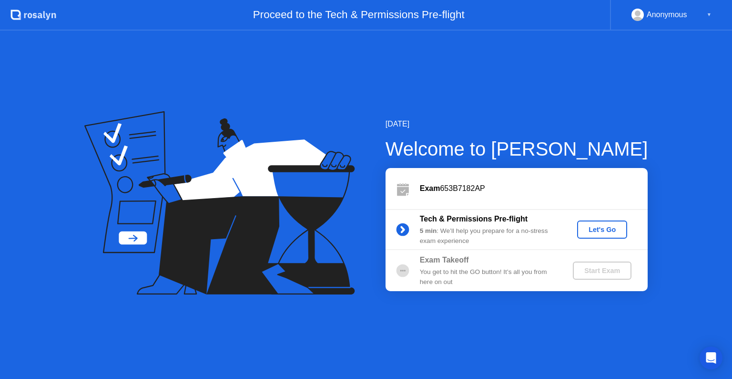
click at [601, 231] on div "Let's Go" at bounding box center [602, 229] width 42 height 8
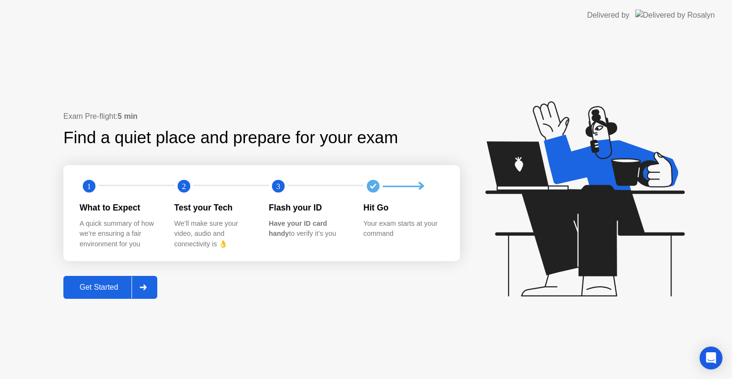
click at [107, 290] on div "Get Started" at bounding box center [98, 287] width 65 height 9
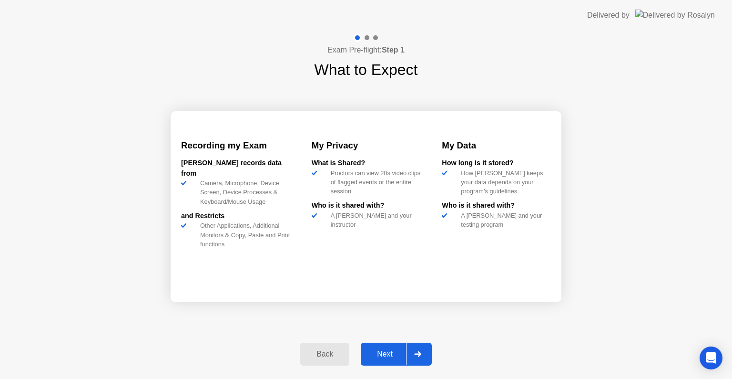
click at [385, 353] on div "Next" at bounding box center [385, 353] width 42 height 9
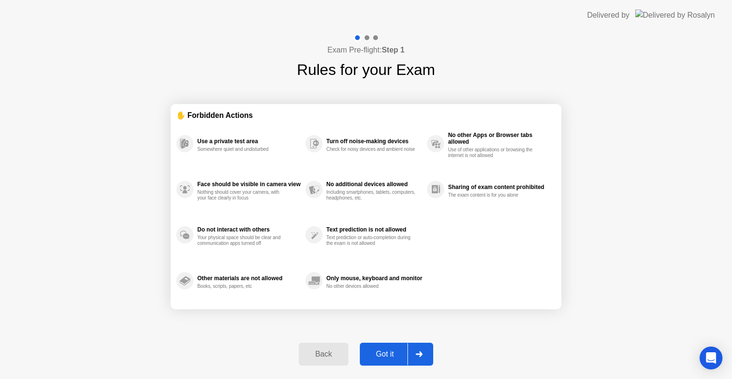
click at [385, 354] on div "Got it" at bounding box center [385, 353] width 45 height 9
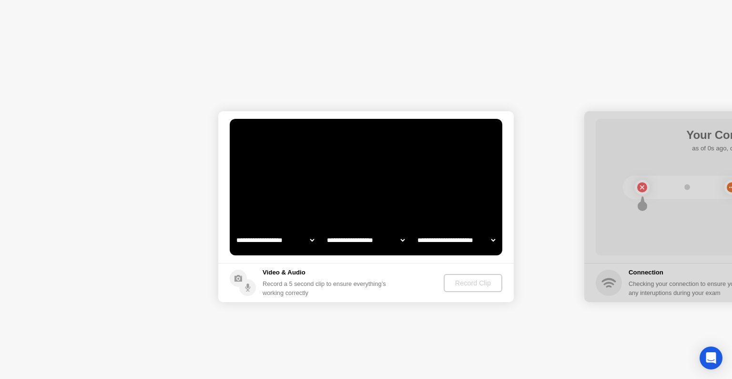
select select "**********"
select select "*******"
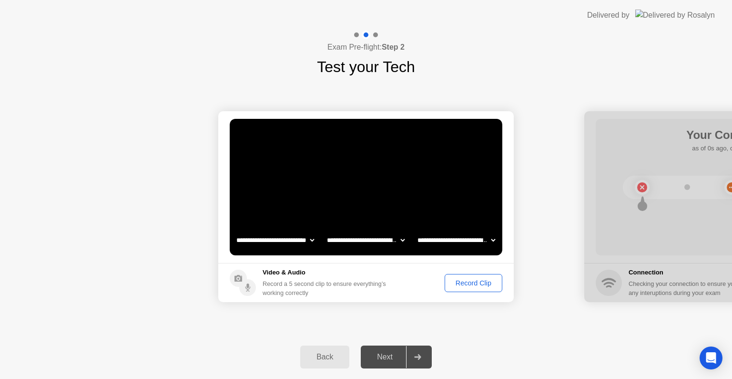
click at [389, 356] on div "Next" at bounding box center [385, 356] width 42 height 9
click at [475, 286] on div "Record Clip" at bounding box center [473, 283] width 51 height 8
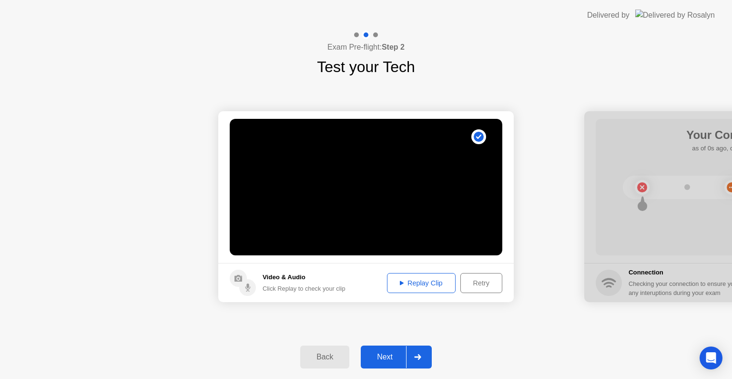
click at [385, 357] on div "Next" at bounding box center [385, 356] width 42 height 9
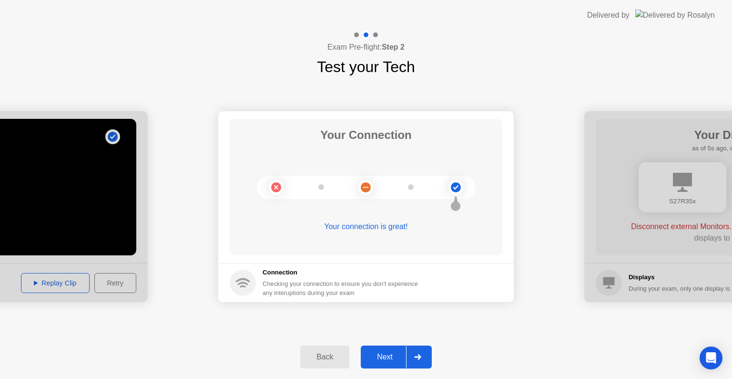
click at [385, 358] on div "Next" at bounding box center [385, 356] width 42 height 9
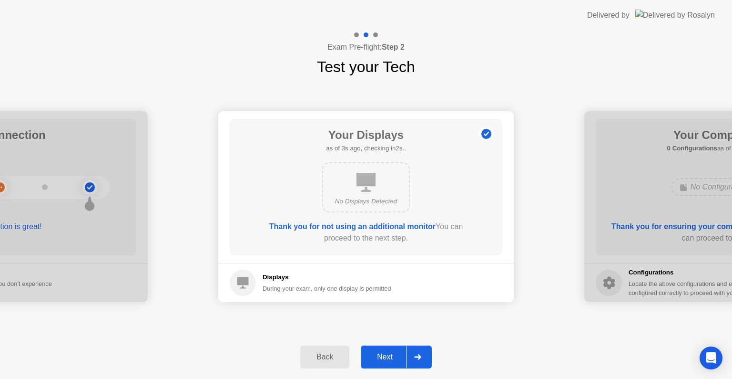
click at [380, 359] on div "Next" at bounding box center [385, 356] width 42 height 9
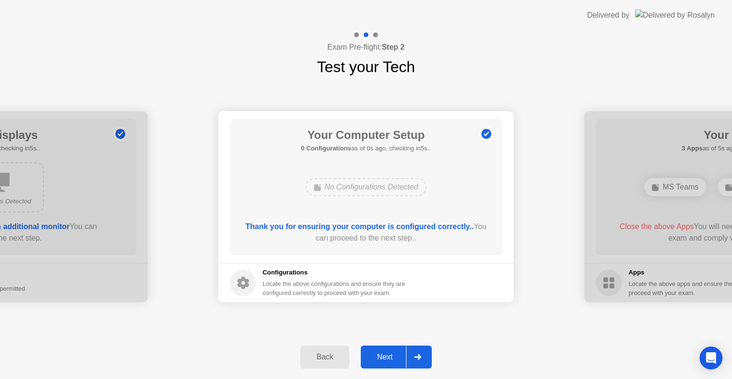
click at [379, 358] on div "Next" at bounding box center [385, 356] width 42 height 9
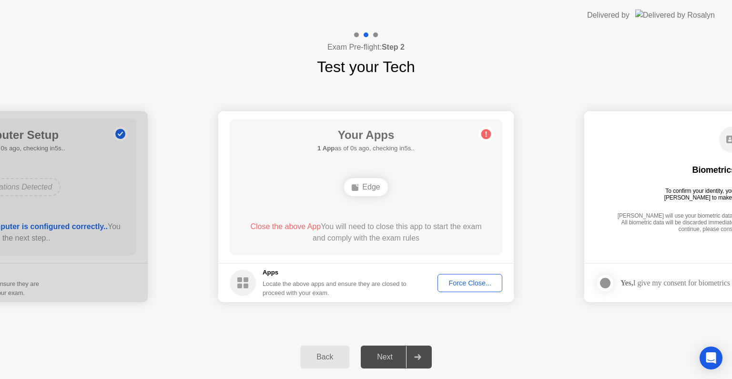
click at [464, 287] on div "Force Close..." at bounding box center [470, 283] width 58 height 8
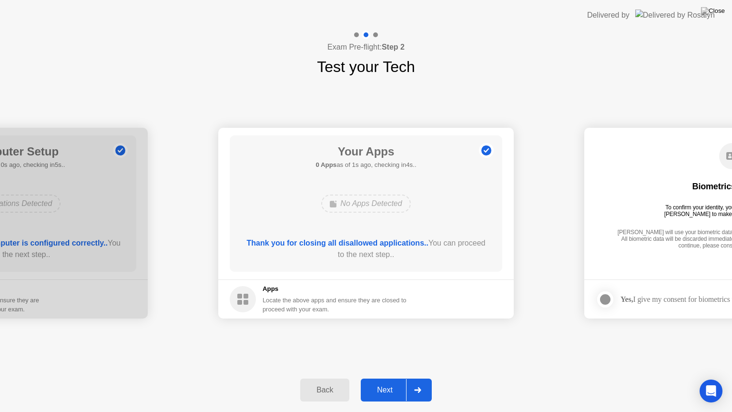
click at [491, 349] on div "**********" at bounding box center [366, 223] width 732 height 290
click at [376, 389] on div "Next" at bounding box center [385, 390] width 42 height 9
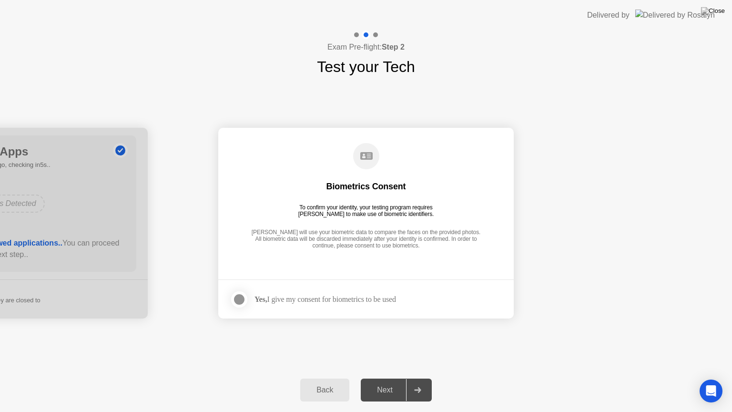
click at [359, 186] on div "Biometrics Consent" at bounding box center [367, 186] width 80 height 11
click at [328, 204] on div "To confirm your identity, your testing program requires [PERSON_NAME] to make u…" at bounding box center [366, 210] width 143 height 13
click at [424, 215] on div "To confirm your identity, your testing program requires [PERSON_NAME] to make u…" at bounding box center [366, 210] width 143 height 13
click at [305, 233] on div "[PERSON_NAME] will use your biometric data to compare the faces on the provided…" at bounding box center [366, 239] width 235 height 21
click at [242, 300] on div at bounding box center [239, 299] width 11 height 11
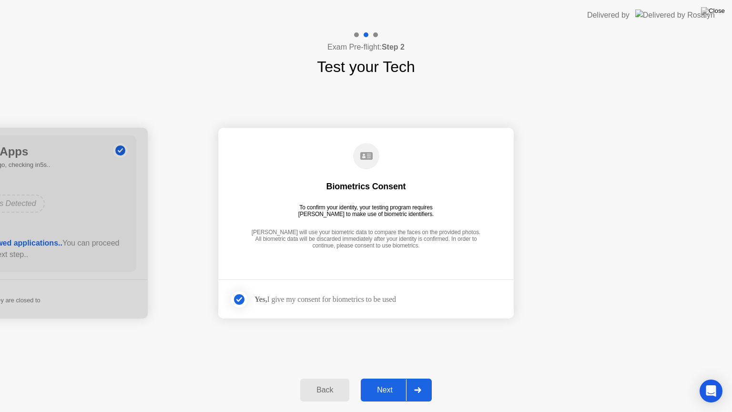
click at [382, 389] on div "Next" at bounding box center [385, 390] width 42 height 9
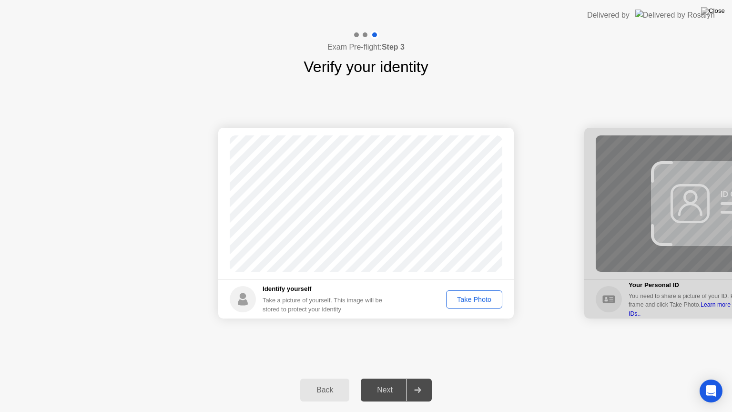
click at [462, 303] on div "Take Photo" at bounding box center [475, 300] width 50 height 8
click at [395, 386] on div "Next" at bounding box center [385, 390] width 42 height 9
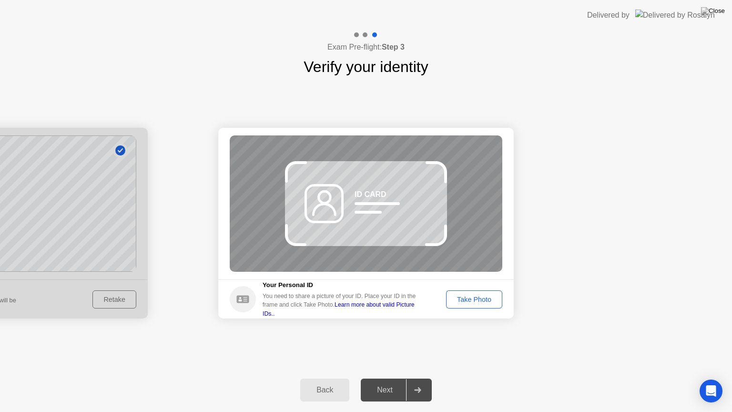
click at [466, 300] on div "Take Photo" at bounding box center [475, 300] width 50 height 8
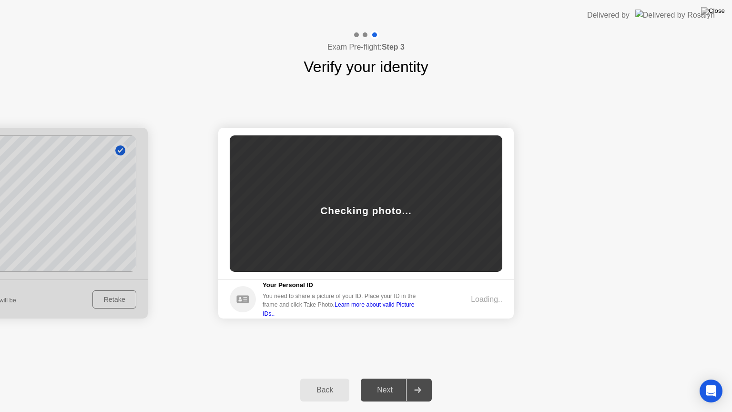
click at [383, 309] on link "Learn more about valid Picture IDs.." at bounding box center [339, 308] width 152 height 15
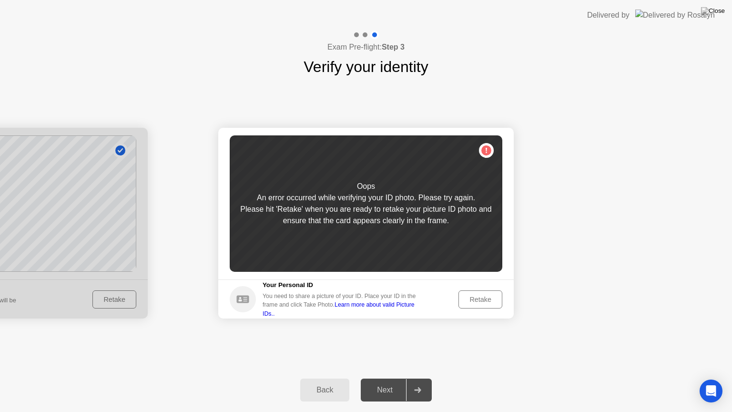
click at [471, 301] on div "Retake" at bounding box center [480, 300] width 37 height 8
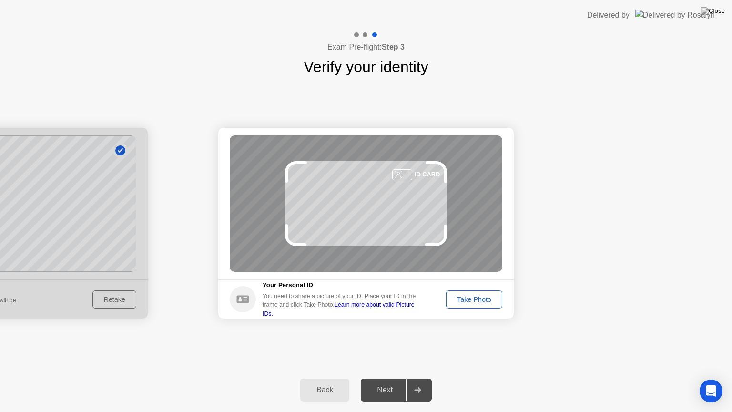
click at [482, 299] on div "Take Photo" at bounding box center [475, 300] width 50 height 8
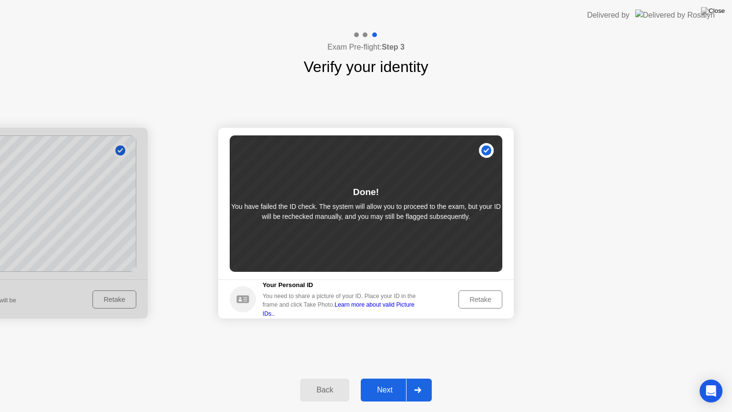
click at [379, 391] on div "Next" at bounding box center [385, 390] width 42 height 9
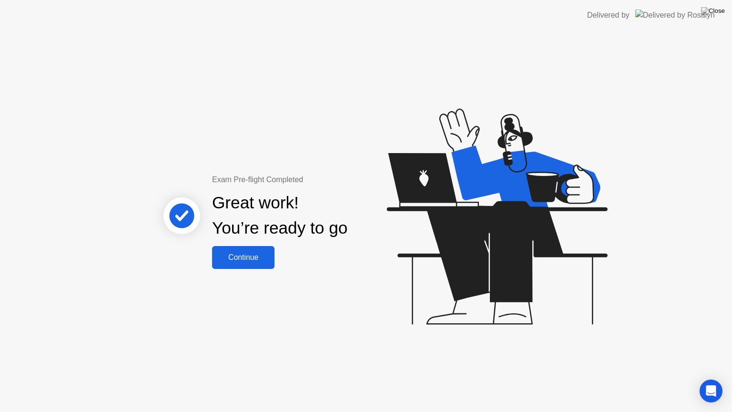
click at [254, 259] on div "Continue" at bounding box center [243, 257] width 57 height 9
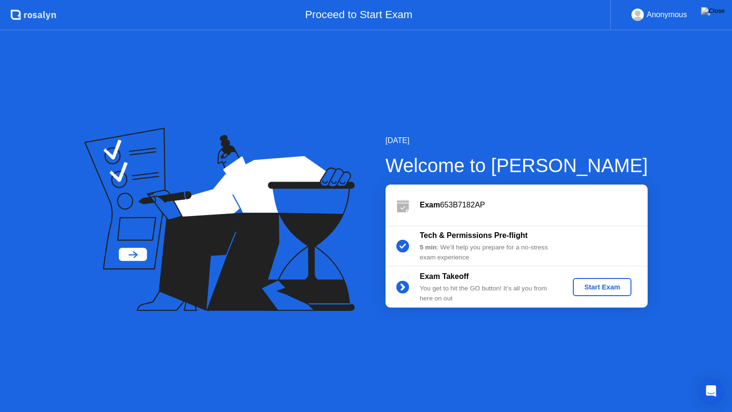
click at [592, 289] on div "Start Exam" at bounding box center [602, 287] width 51 height 8
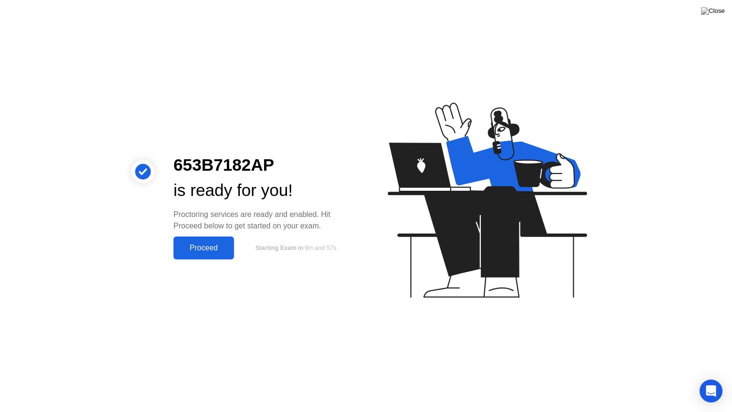
click at [216, 252] on div "Proceed" at bounding box center [203, 248] width 55 height 9
